Goal: Task Accomplishment & Management: Manage account settings

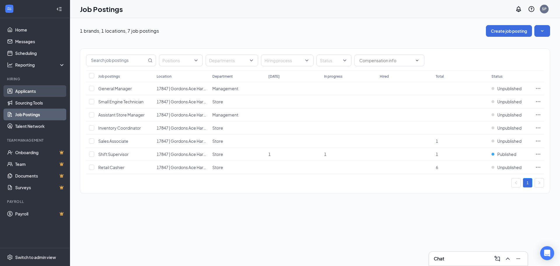
click at [36, 90] on link "Applicants" at bounding box center [40, 91] width 50 height 12
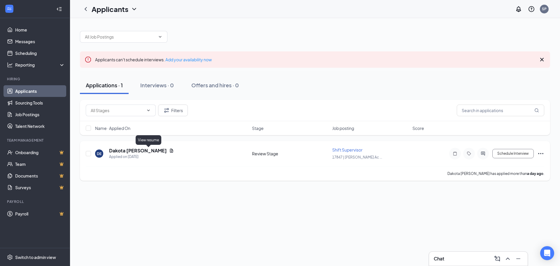
click at [170, 150] on icon "Document" at bounding box center [171, 151] width 3 height 4
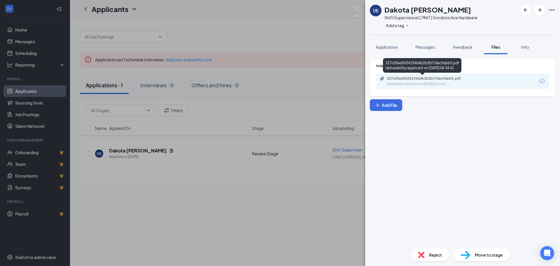
click at [452, 81] on div "327c05ed543419464b2b3bf7dec9abb5.pdf Uploaded by applicant on [DATE] 06:34:41" at bounding box center [427, 81] width 95 height 10
click at [282, 208] on div "DE Dakota [PERSON_NAME] Shift Supervisor at 17847 | Gordons Ace Hardware Add a …" at bounding box center [280, 133] width 560 height 266
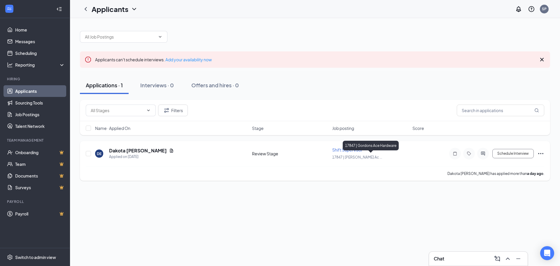
click at [382, 156] on div "17847 | [PERSON_NAME] Ac ..." at bounding box center [370, 157] width 77 height 6
click at [116, 151] on h5 "Dakota [PERSON_NAME]" at bounding box center [138, 150] width 58 height 6
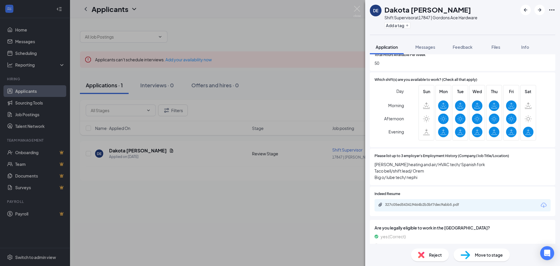
scroll to position [263, 0]
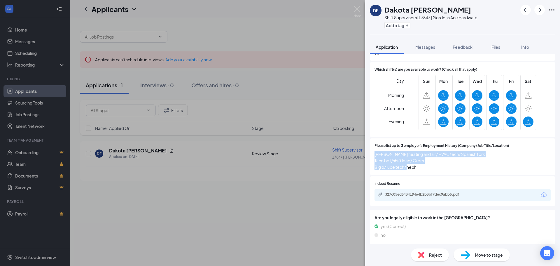
drag, startPoint x: 373, startPoint y: 154, endPoint x: 425, endPoint y: 169, distance: 54.0
click at [425, 169] on div "Please list up to 3 employer's Employment History (Company/Job Title/Location) …" at bounding box center [463, 156] width 186 height 36
click at [441, 159] on span "[PERSON_NAME] heating and air/ HVAC tech/ Spanish fork Taco bell/shift lead/ Or…" at bounding box center [463, 160] width 176 height 19
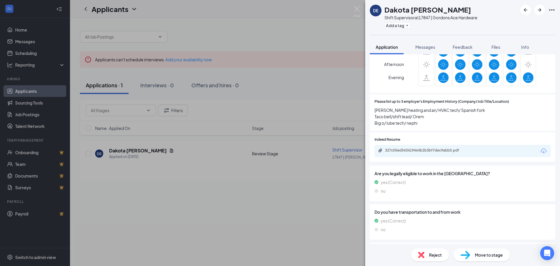
scroll to position [321, 0]
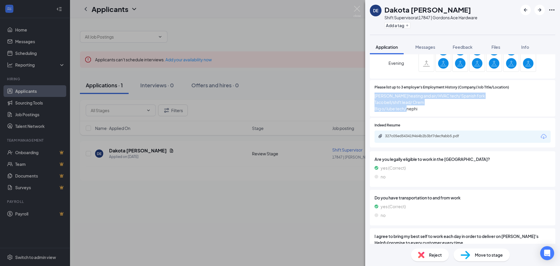
drag, startPoint x: 375, startPoint y: 95, endPoint x: 467, endPoint y: 112, distance: 93.5
click at [467, 112] on div "Please list up to 3 employer's Employment History (Company/Job Title/Location) …" at bounding box center [463, 98] width 186 height 36
click at [431, 110] on span "[PERSON_NAME] heating and air/ HVAC tech/ Spanish fork Taco bell/shift lead/ Or…" at bounding box center [463, 101] width 176 height 19
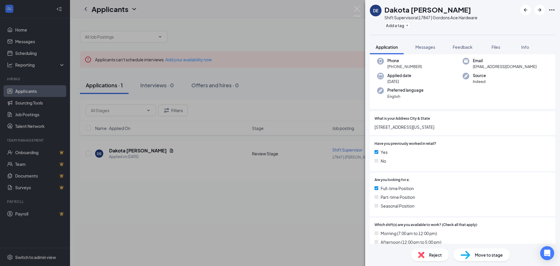
scroll to position [0, 0]
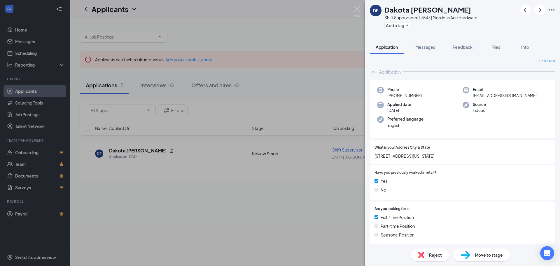
click at [308, 256] on div "DE Dakota [PERSON_NAME] Shift Supervisor at 17847 | Gordons Ace Hardware Add a …" at bounding box center [280, 133] width 560 height 266
